Goal: Transaction & Acquisition: Book appointment/travel/reservation

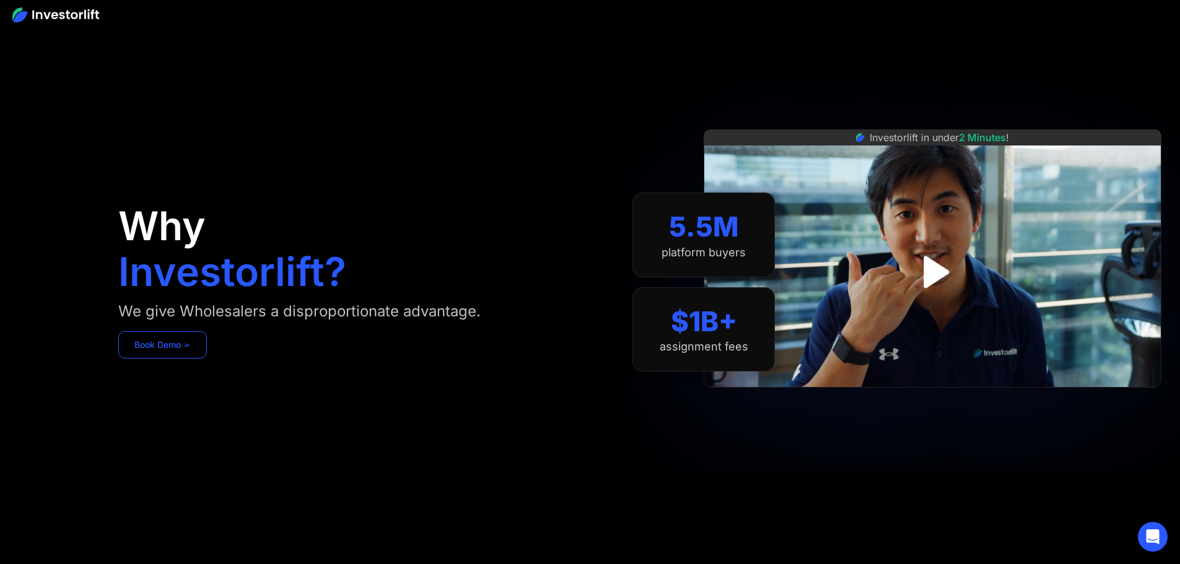
click at [207, 359] on link "Book Demo ➢" at bounding box center [162, 344] width 89 height 27
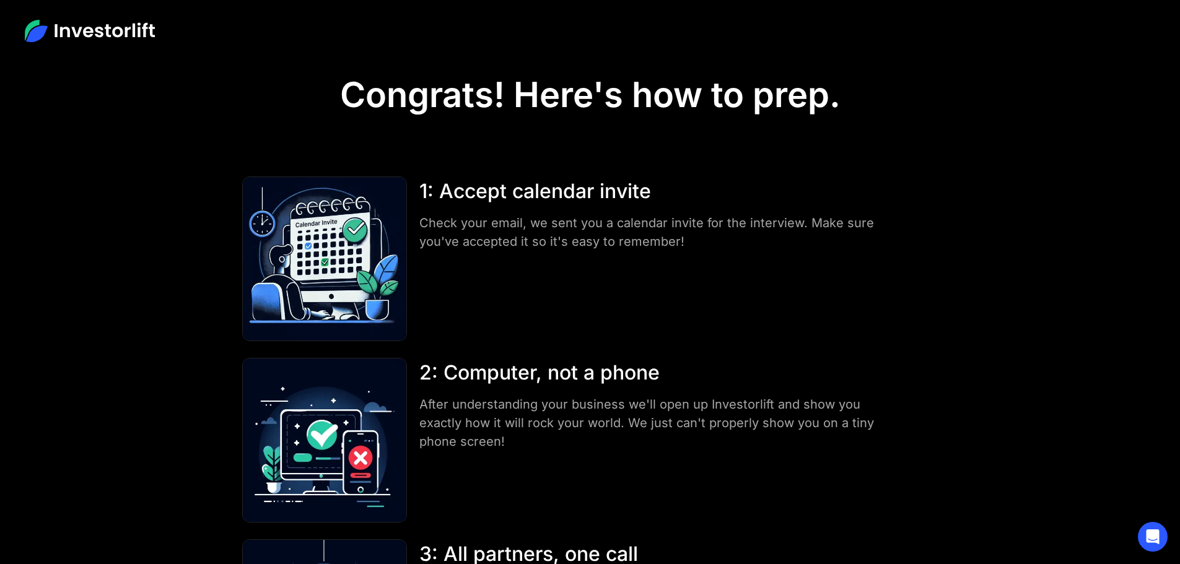
click at [117, 37] on img at bounding box center [90, 31] width 130 height 22
